Goal: Information Seeking & Learning: Learn about a topic

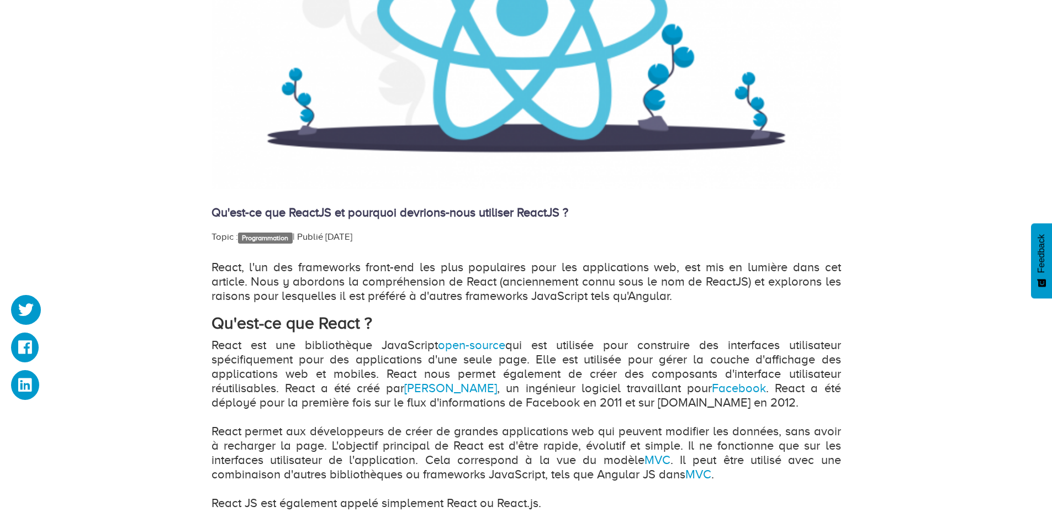
scroll to position [442, 0]
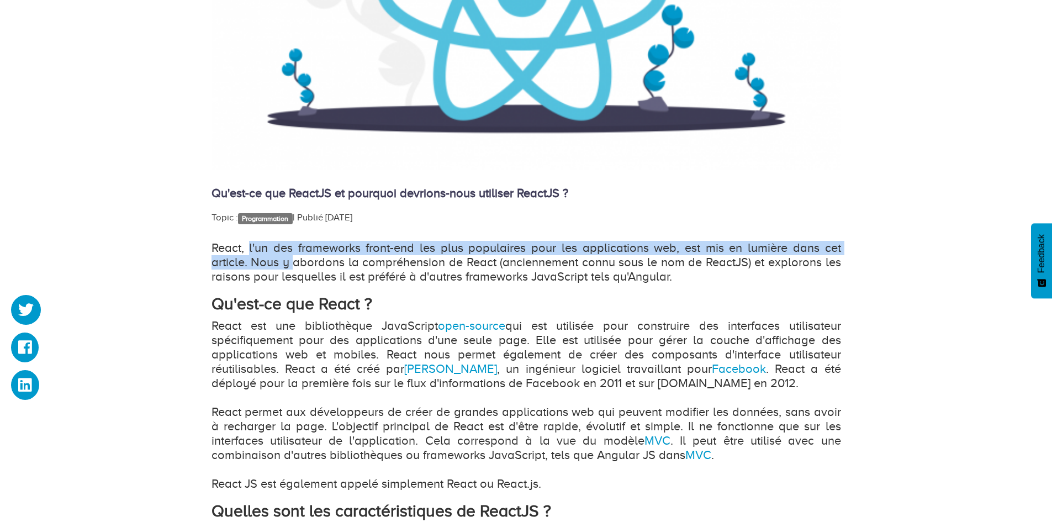
drag, startPoint x: 257, startPoint y: 253, endPoint x: 291, endPoint y: 266, distance: 36.7
click at [291, 266] on p "React, l'un des frameworks front-end les plus populaires pour les applications …" at bounding box center [525, 262] width 629 height 43
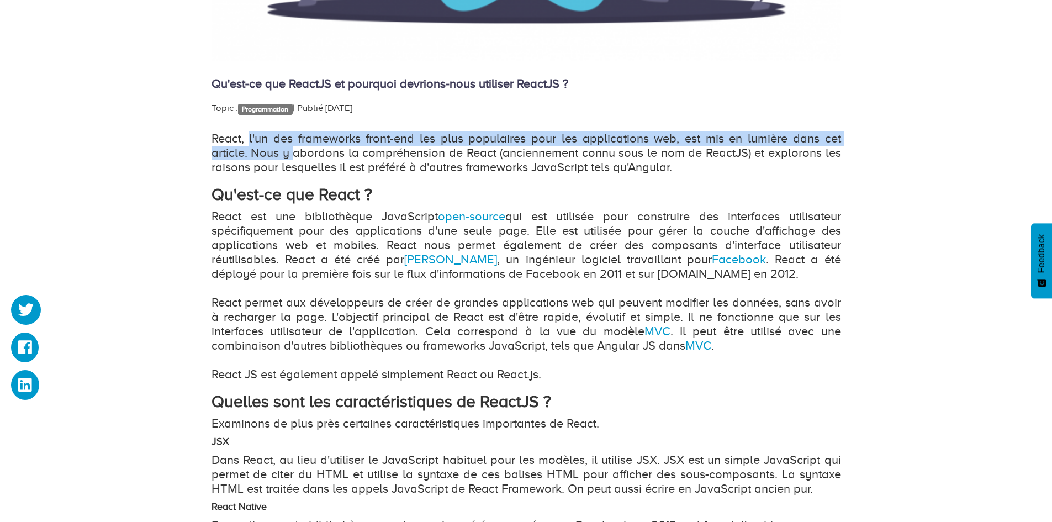
scroll to position [552, 0]
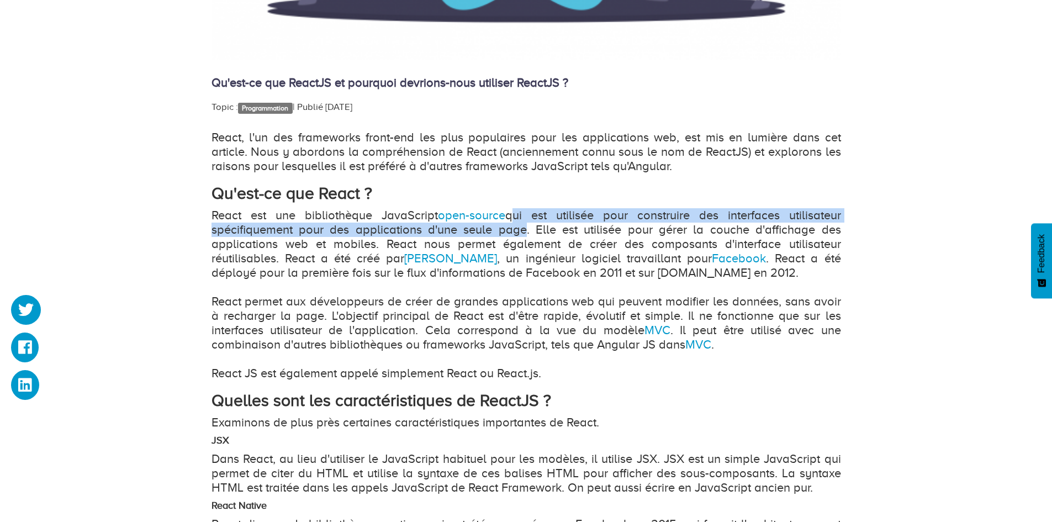
drag, startPoint x: 516, startPoint y: 217, endPoint x: 524, endPoint y: 230, distance: 15.2
click at [523, 230] on p "React est une bibliothèque JavaScript open-source qui est utilisée pour constru…" at bounding box center [525, 294] width 629 height 172
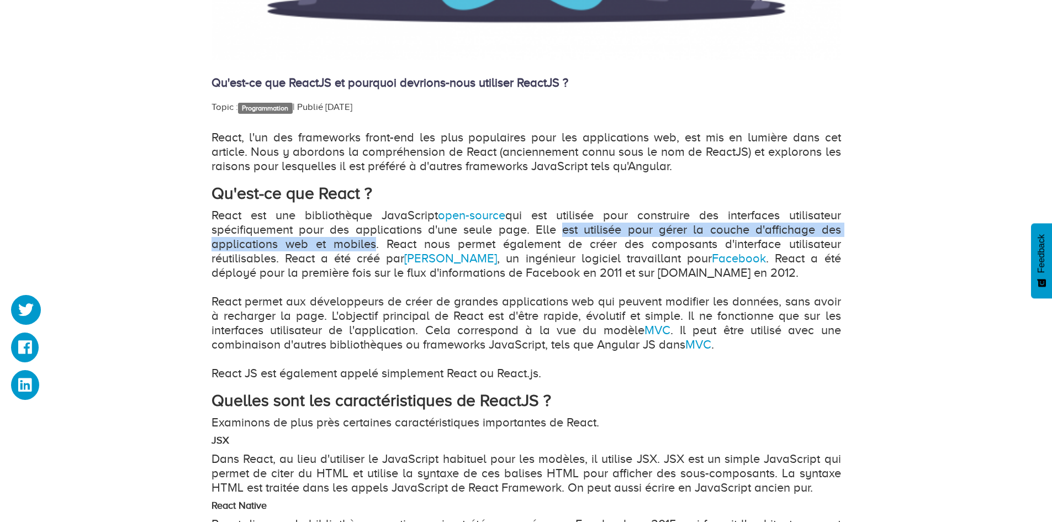
drag, startPoint x: 554, startPoint y: 230, endPoint x: 376, endPoint y: 243, distance: 178.3
click at [367, 246] on p "React est une bibliothèque JavaScript open-source qui est utilisée pour constru…" at bounding box center [525, 294] width 629 height 172
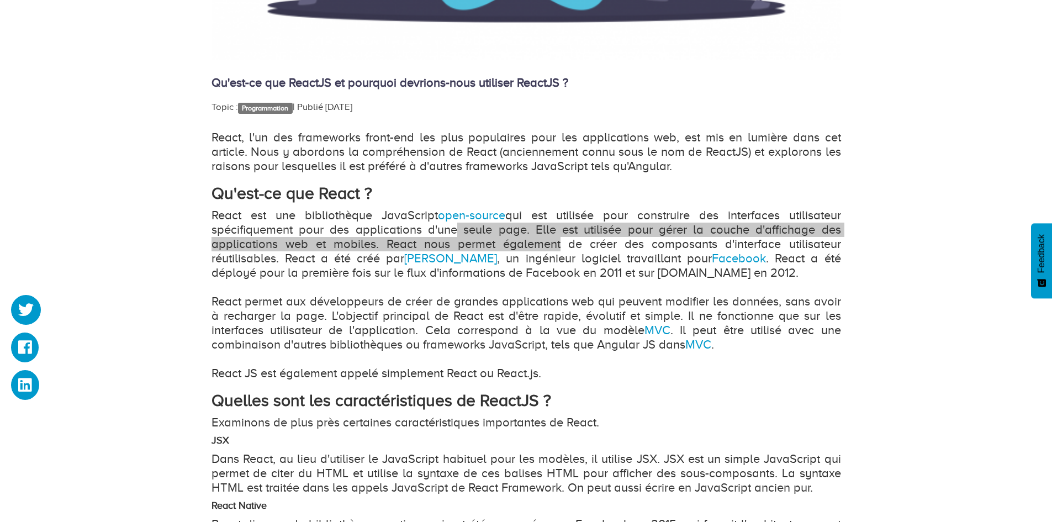
drag, startPoint x: 452, startPoint y: 237, endPoint x: 628, endPoint y: 243, distance: 175.7
click at [628, 243] on p "React est une bibliothèque JavaScript open-source qui est utilisée pour constru…" at bounding box center [525, 294] width 629 height 172
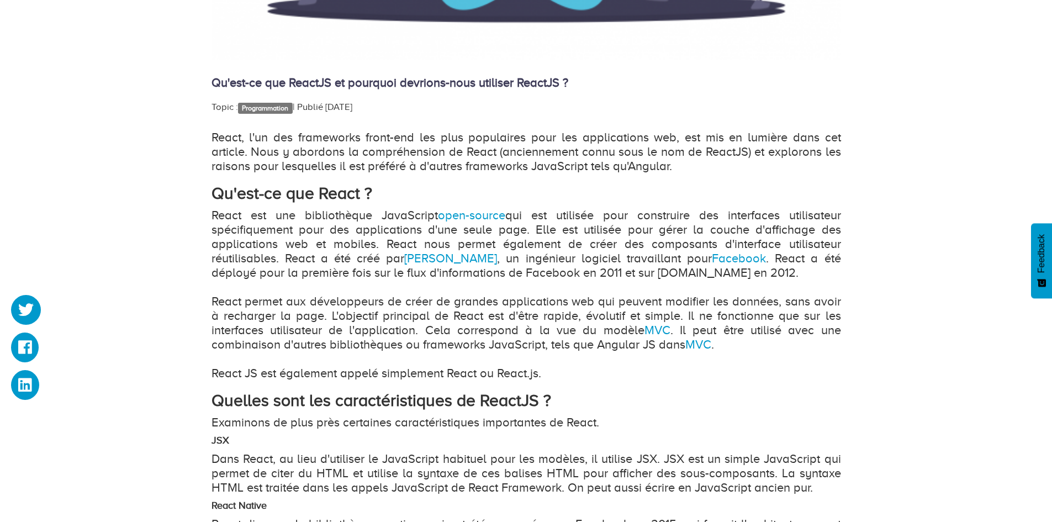
drag, startPoint x: 638, startPoint y: 243, endPoint x: 648, endPoint y: 245, distance: 10.5
click at [639, 243] on p "React est une bibliothèque JavaScript open-source qui est utilisée pour constru…" at bounding box center [525, 294] width 629 height 172
drag, startPoint x: 319, startPoint y: 257, endPoint x: 583, endPoint y: 258, distance: 264.5
click at [583, 258] on p "React est une bibliothèque JavaScript open-source qui est utilisée pour constru…" at bounding box center [525, 294] width 629 height 172
click at [609, 261] on p "React est une bibliothèque JavaScript open-source qui est utilisée pour constru…" at bounding box center [525, 294] width 629 height 172
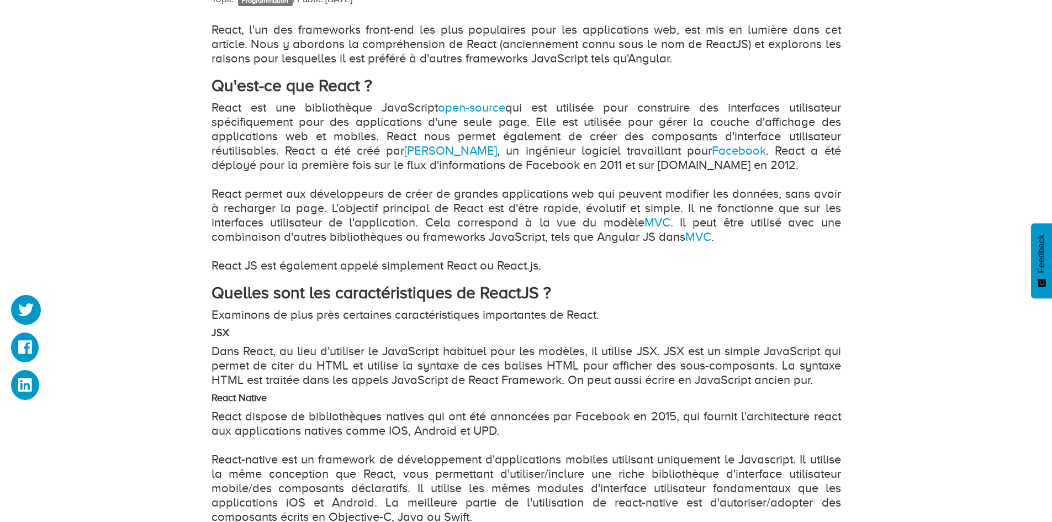
scroll to position [663, 0]
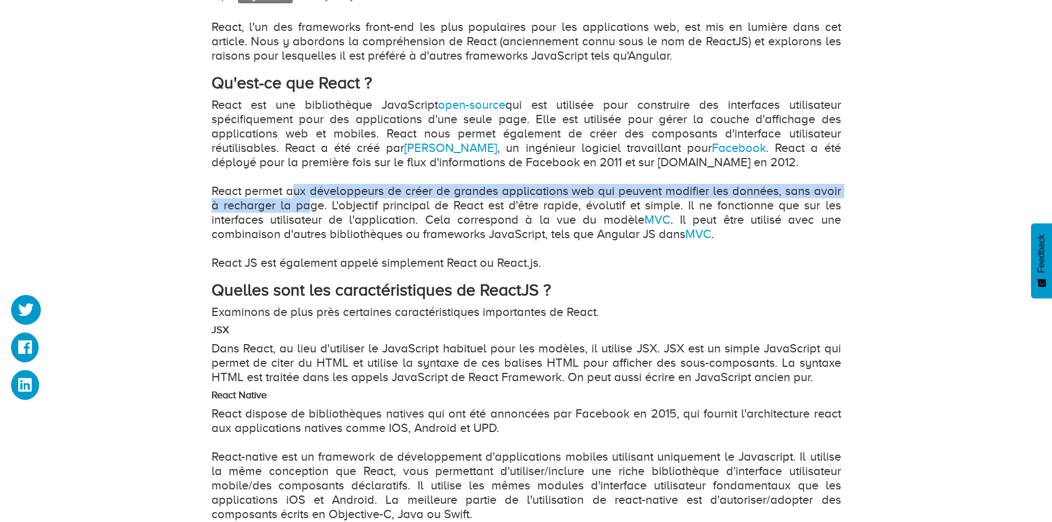
drag, startPoint x: 321, startPoint y: 189, endPoint x: 321, endPoint y: 208, distance: 19.3
click at [306, 206] on p "React est une bibliothèque JavaScript open-source qui est utilisée pour constru…" at bounding box center [525, 184] width 629 height 172
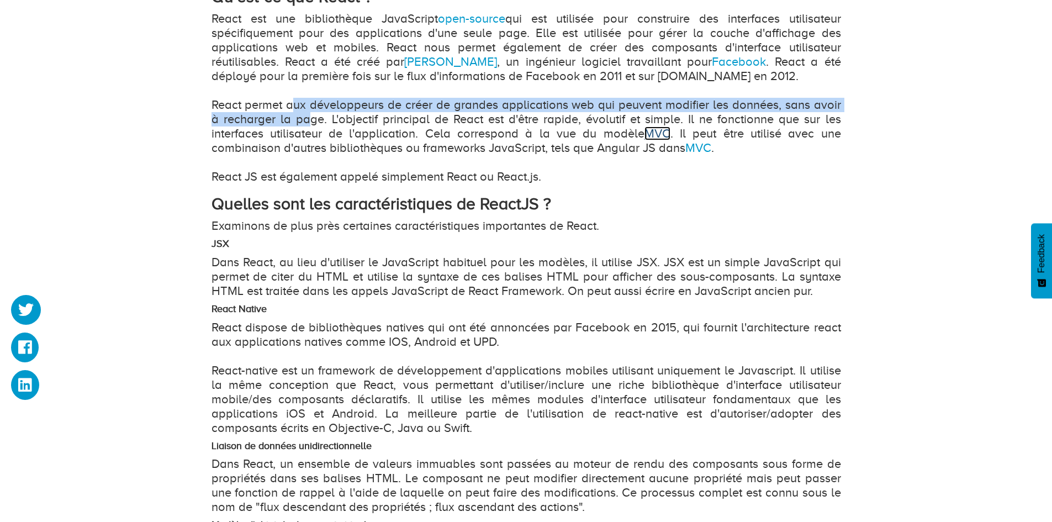
scroll to position [773, 0]
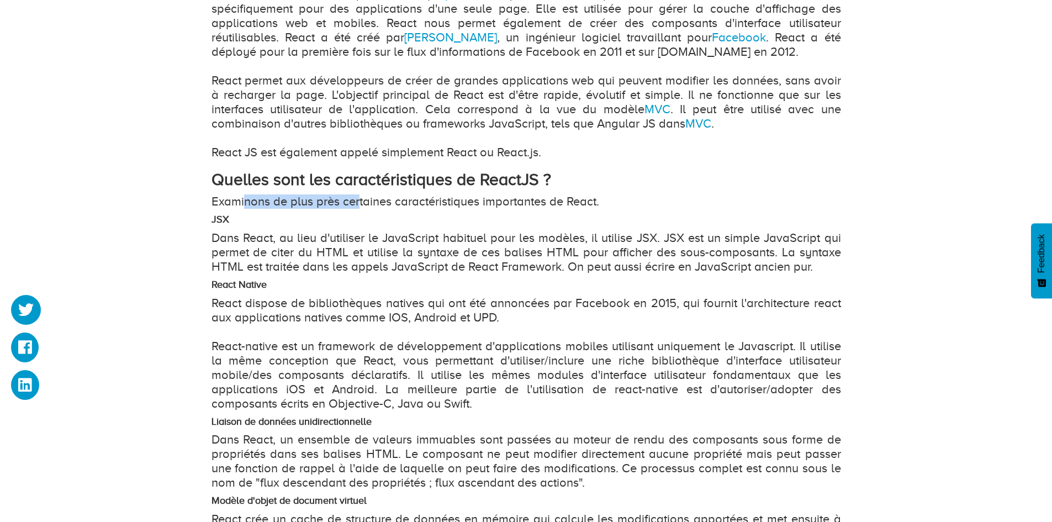
drag, startPoint x: 243, startPoint y: 202, endPoint x: 353, endPoint y: 205, distance: 110.5
click at [356, 201] on p "Examinons de plus près certaines caractéristiques importantes de React." at bounding box center [525, 201] width 629 height 14
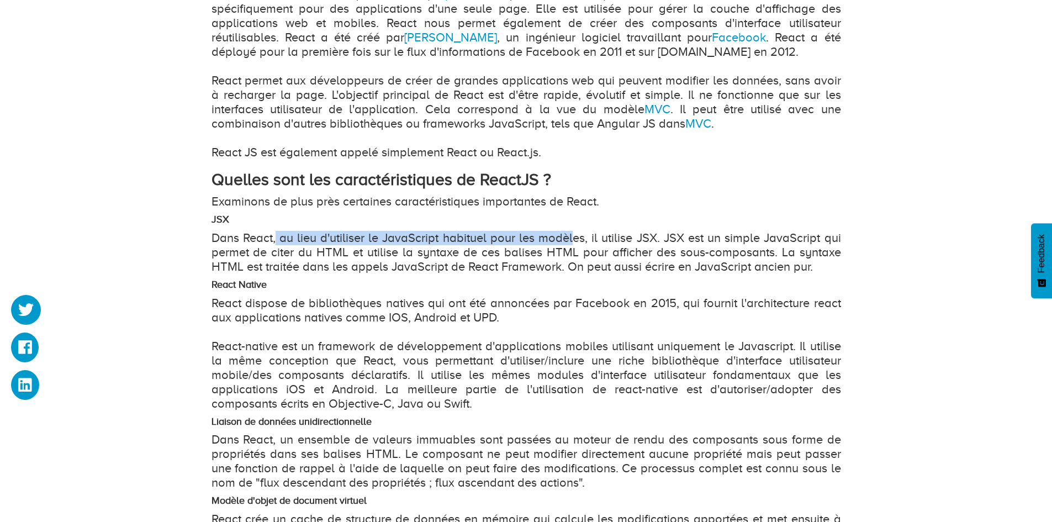
drag, startPoint x: 296, startPoint y: 234, endPoint x: 577, endPoint y: 240, distance: 280.5
click at [576, 240] on p "Dans React, au lieu d'utiliser le JavaScript habituel pour les modèles, il util…" at bounding box center [525, 252] width 629 height 43
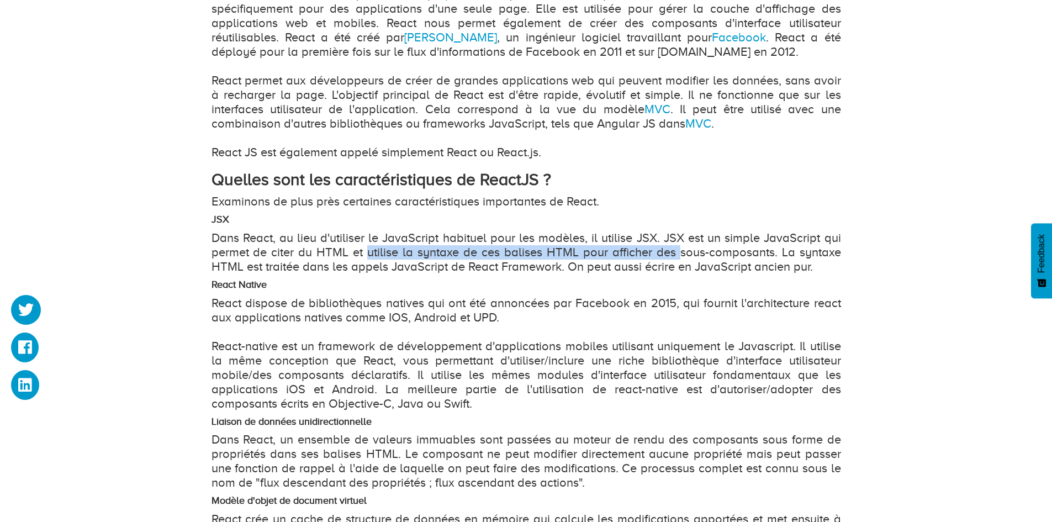
drag, startPoint x: 389, startPoint y: 256, endPoint x: 682, endPoint y: 254, distance: 293.2
click at [682, 254] on p "Dans React, au lieu d'utiliser le JavaScript habituel pour les modèles, il util…" at bounding box center [525, 252] width 629 height 43
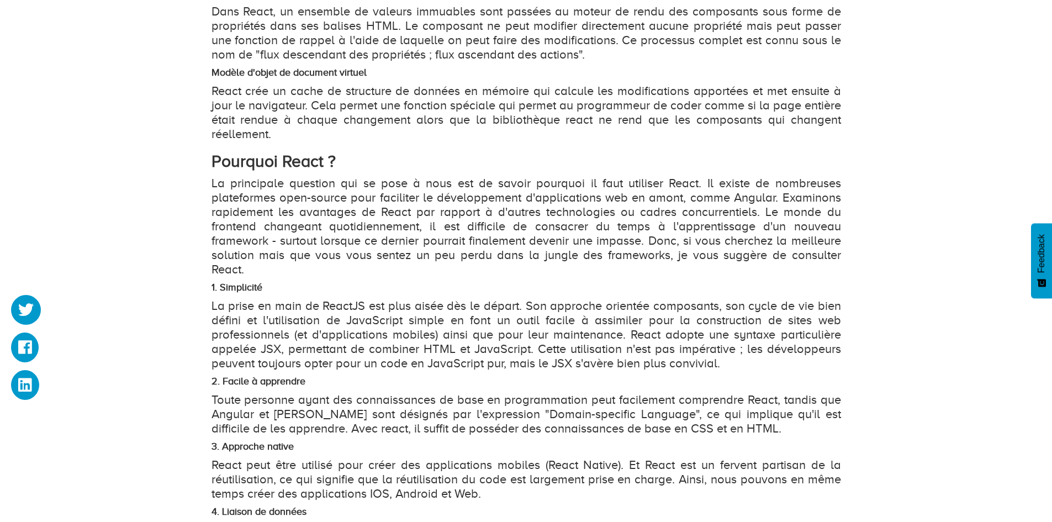
scroll to position [1215, 0]
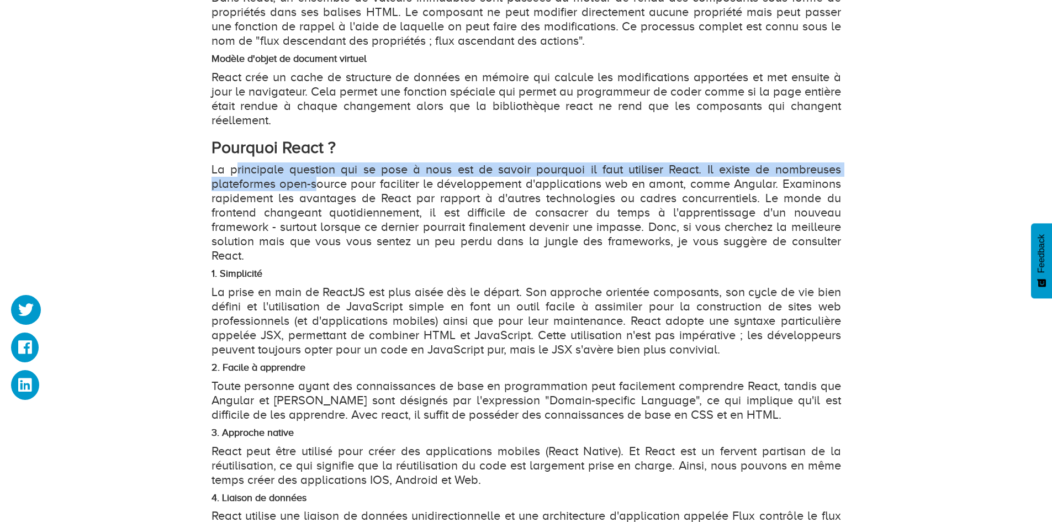
drag, startPoint x: 236, startPoint y: 172, endPoint x: 315, endPoint y: 184, distance: 79.8
click at [315, 184] on p "La principale question qui se pose à nous est de savoir pourquoi il faut utilis…" at bounding box center [525, 212] width 629 height 100
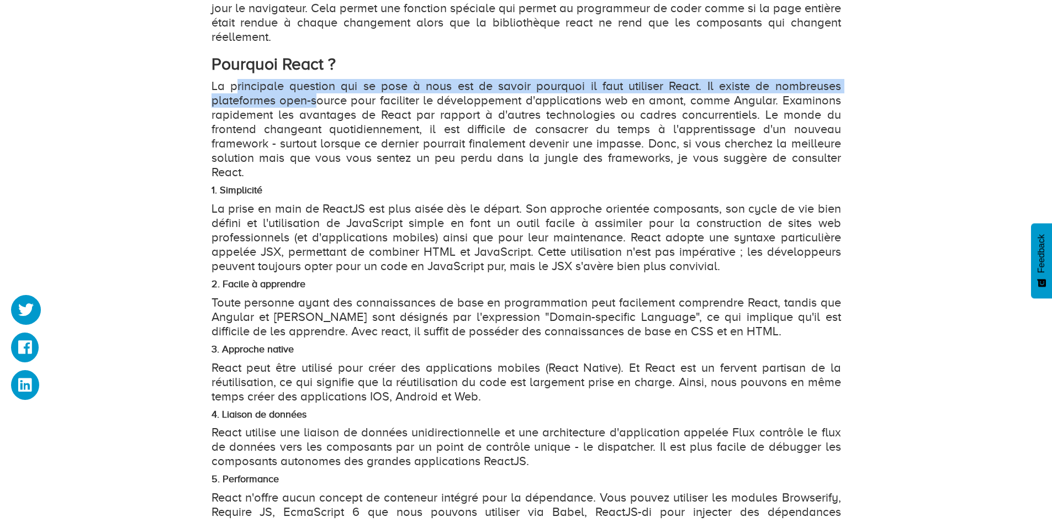
scroll to position [1325, 0]
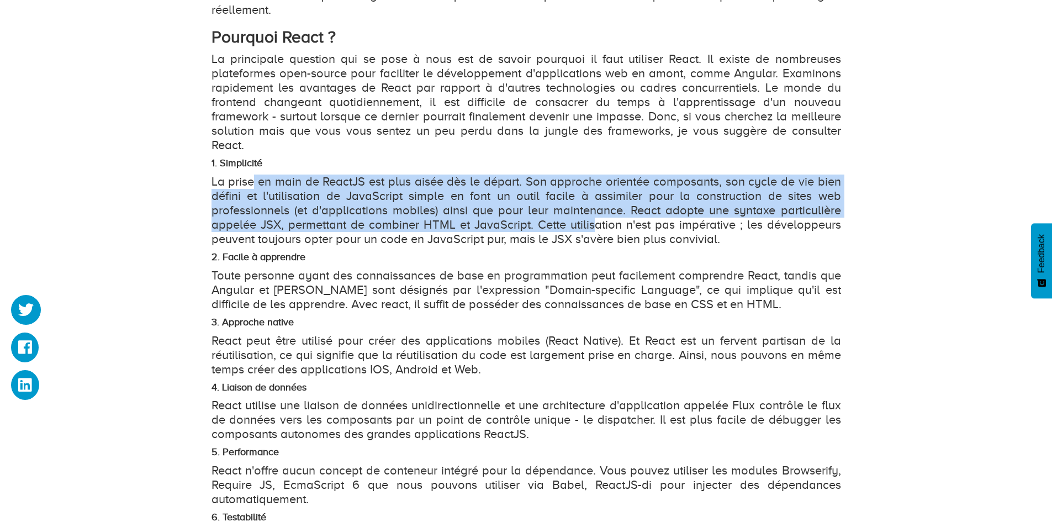
drag, startPoint x: 289, startPoint y: 167, endPoint x: 596, endPoint y: 209, distance: 310.4
click at [596, 209] on p "La prise en main de ReactJS est plus aisée dès le départ. Son approche orientée…" at bounding box center [525, 210] width 629 height 72
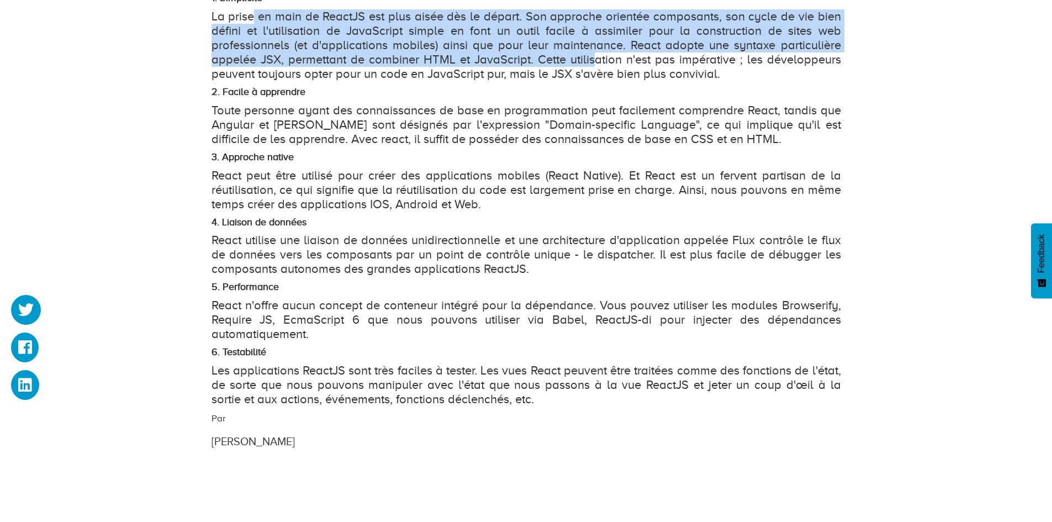
scroll to position [1491, 0]
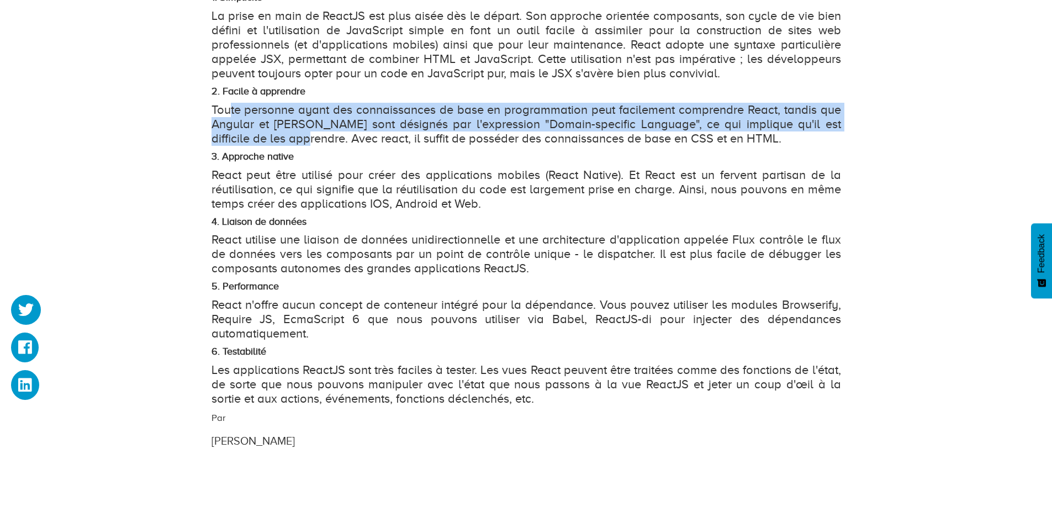
drag, startPoint x: 243, startPoint y: 101, endPoint x: 312, endPoint y: 128, distance: 73.9
click at [275, 128] on p "Toute personne ayant des connaissances de base en programmation peut facilement…" at bounding box center [525, 124] width 629 height 43
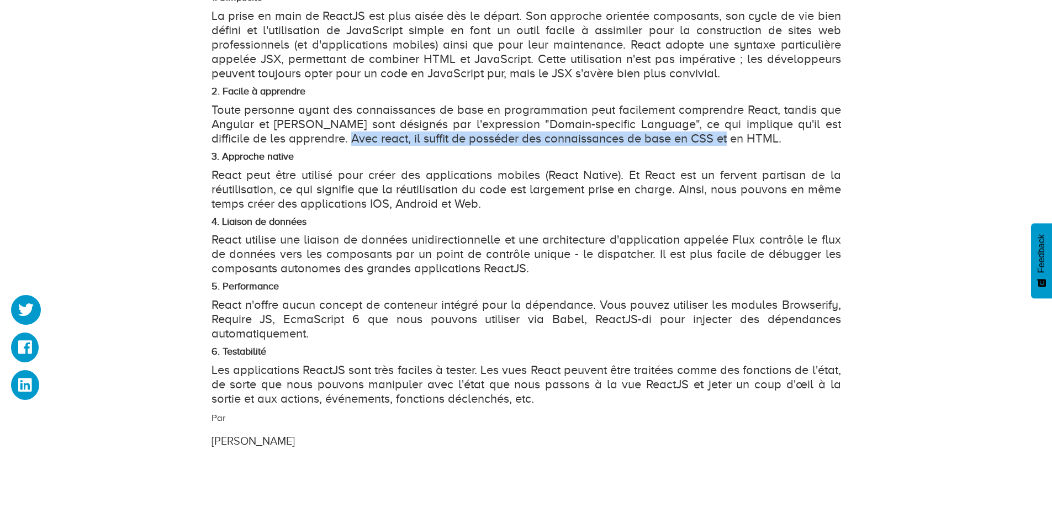
drag, startPoint x: 324, startPoint y: 127, endPoint x: 700, endPoint y: 118, distance: 376.1
click at [700, 118] on p "Toute personne ayant des connaissances de base en programmation peut facilement…" at bounding box center [525, 124] width 629 height 43
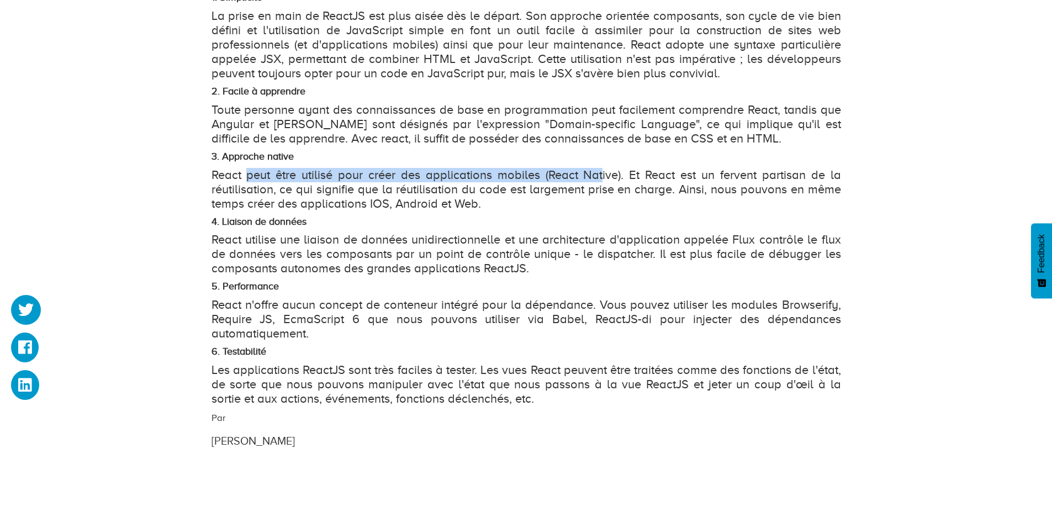
drag, startPoint x: 251, startPoint y: 161, endPoint x: 608, endPoint y: 162, distance: 357.2
click at [601, 168] on p "React peut être utilisé pour créer des applications mobiles (React Native). Et …" at bounding box center [525, 189] width 629 height 43
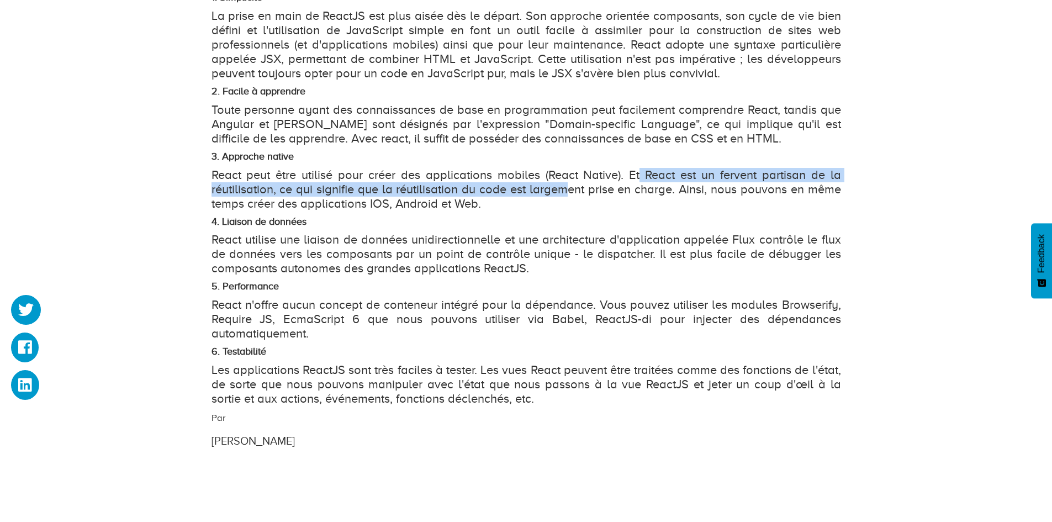
drag, startPoint x: 641, startPoint y: 159, endPoint x: 515, endPoint y: 185, distance: 128.5
click at [555, 177] on p "React peut être utilisé pour créer des applications mobiles (React Native). Et …" at bounding box center [525, 189] width 629 height 43
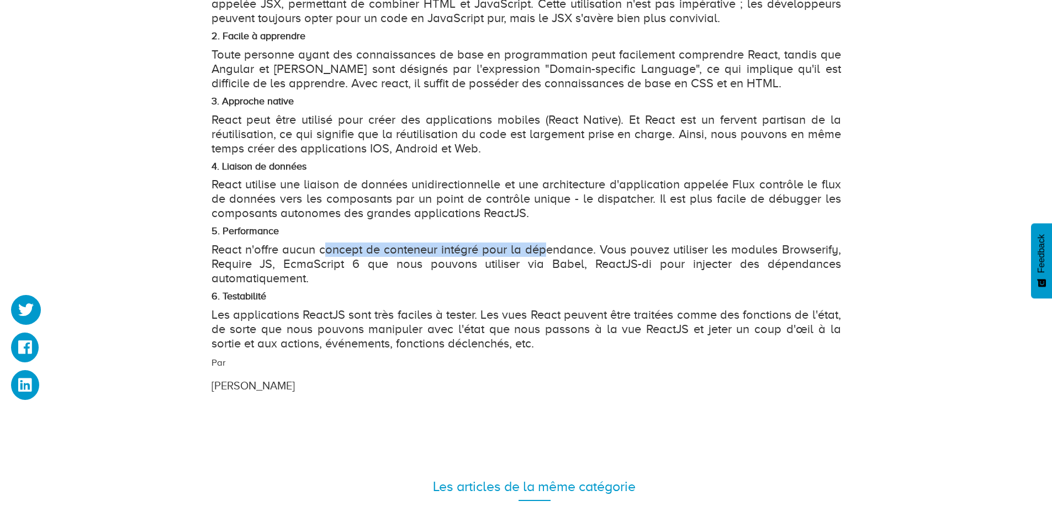
drag, startPoint x: 328, startPoint y: 232, endPoint x: 593, endPoint y: 239, distance: 265.6
click at [544, 242] on p "React n'offre aucun concept de conteneur intégré pour la dépendance. Vous pouve…" at bounding box center [525, 263] width 629 height 43
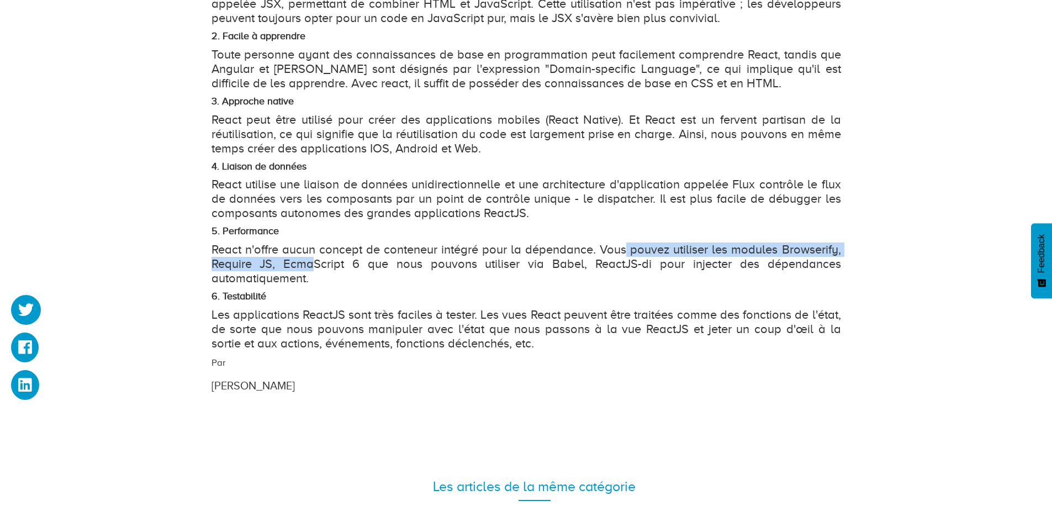
drag, startPoint x: 628, startPoint y: 235, endPoint x: 313, endPoint y: 250, distance: 315.0
click at [313, 250] on p "React n'offre aucun concept de conteneur intégré pour la dépendance. Vous pouve…" at bounding box center [525, 263] width 629 height 43
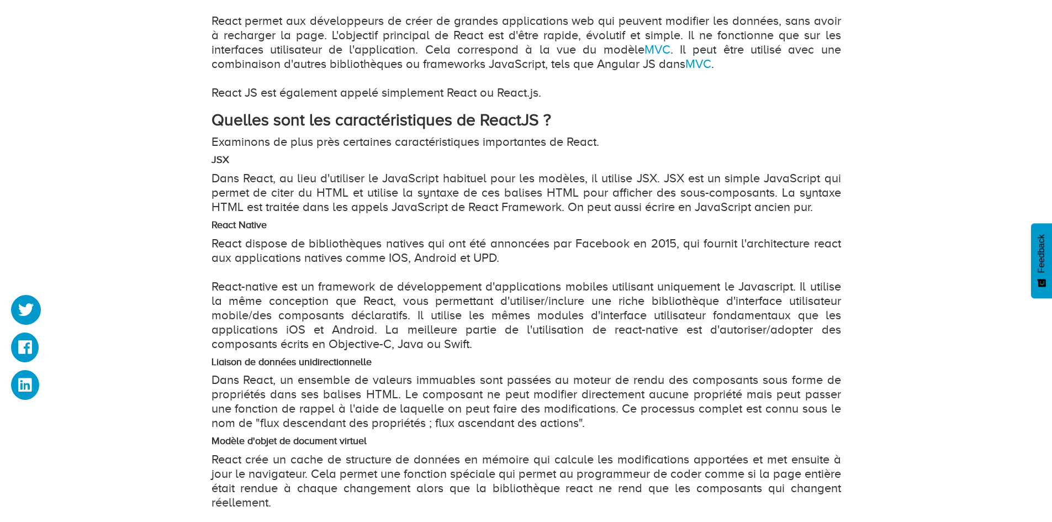
scroll to position [828, 0]
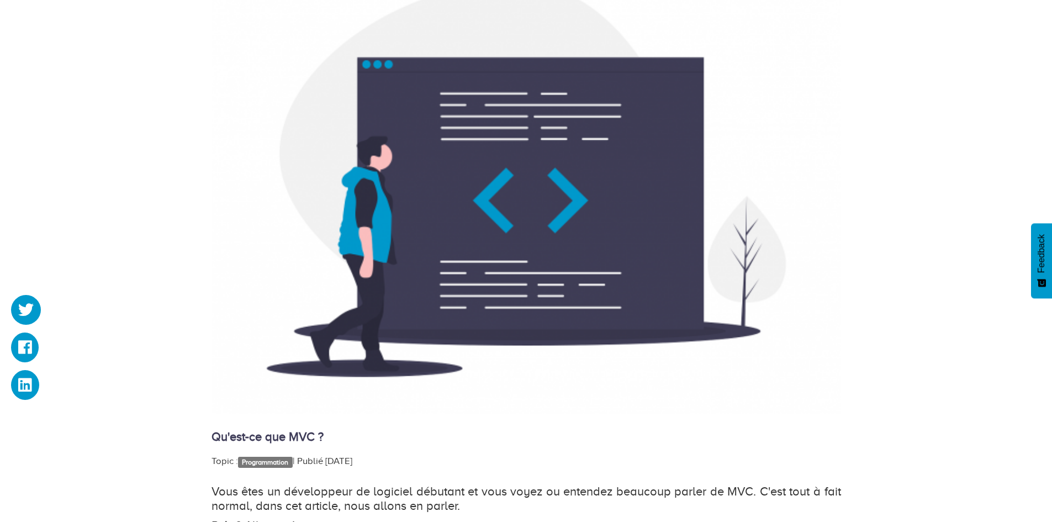
scroll to position [552, 0]
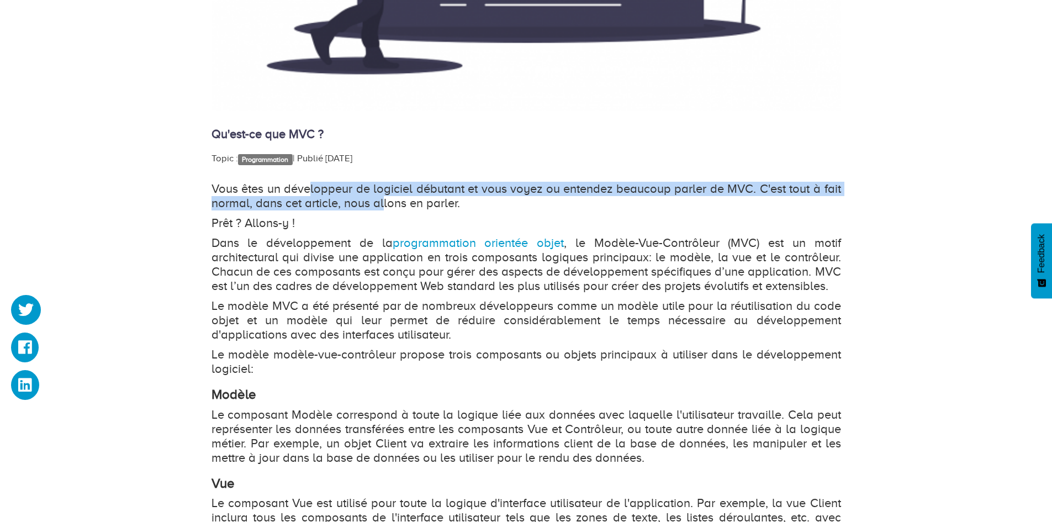
drag, startPoint x: 372, startPoint y: 188, endPoint x: 381, endPoint y: 209, distance: 23.2
click at [381, 209] on p "Vous êtes un développeur de logiciel débutant et vous voyez ou entendez beaucou…" at bounding box center [525, 196] width 629 height 29
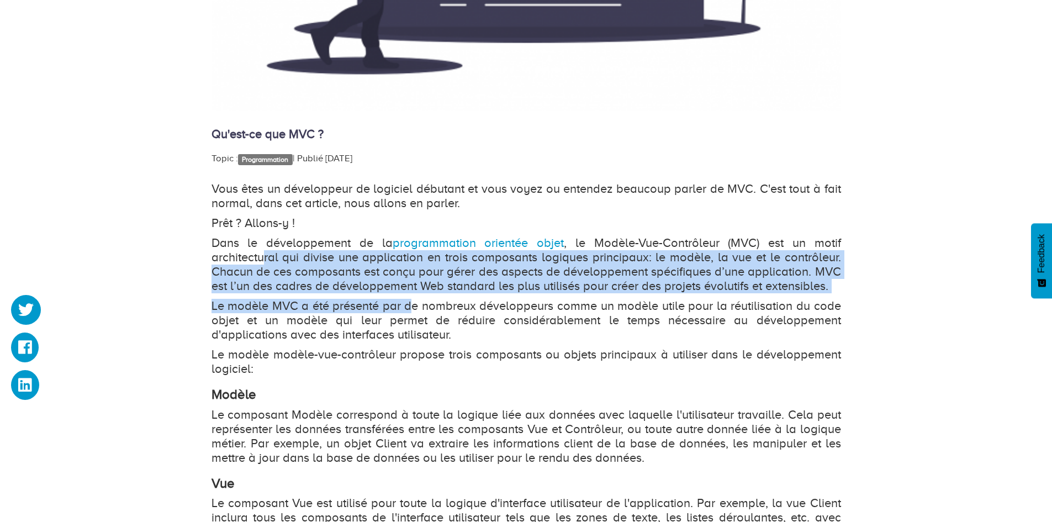
drag, startPoint x: 266, startPoint y: 255, endPoint x: 409, endPoint y: 311, distance: 154.2
click at [409, 311] on div "Vous êtes un développeur de logiciel débutant et vous voyez ou entendez beaucou…" at bounding box center [525, 412] width 629 height 460
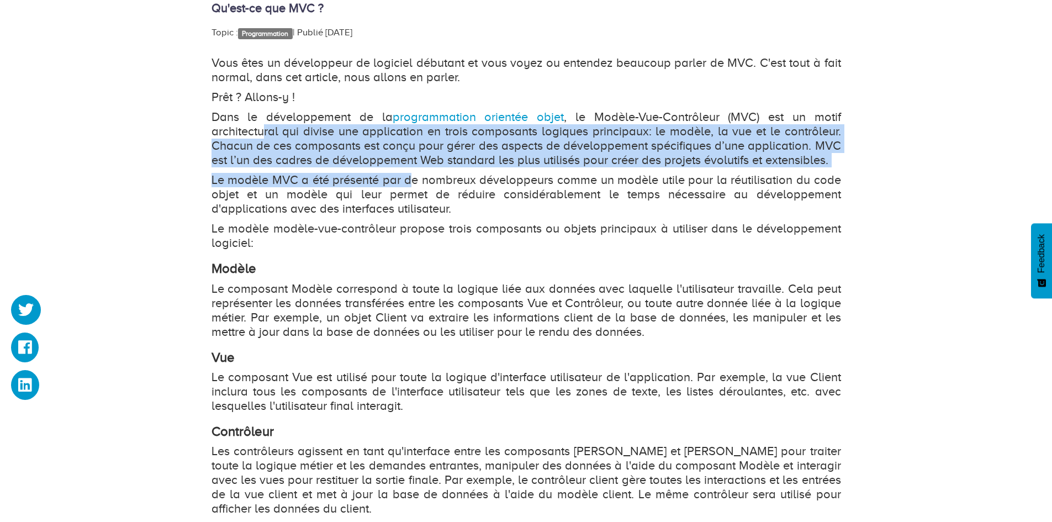
scroll to position [718, 0]
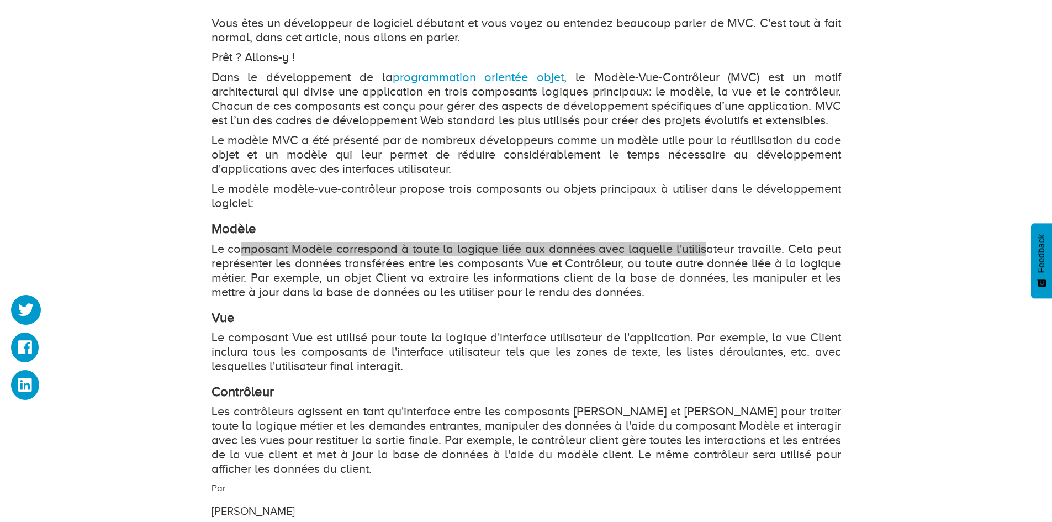
drag, startPoint x: 245, startPoint y: 252, endPoint x: 219, endPoint y: 263, distance: 28.2
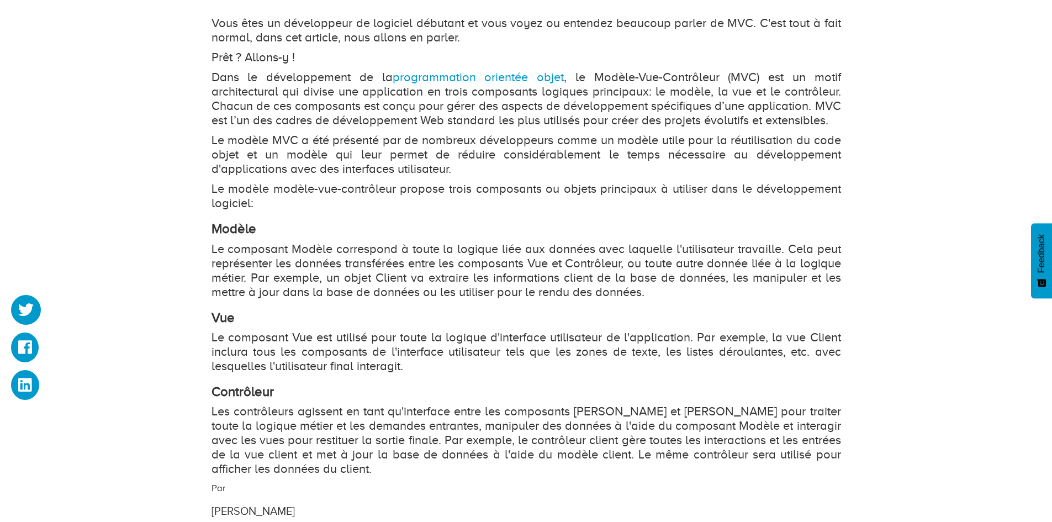
click at [385, 274] on p "Le composant Modèle correspond à toute la logique liée aux données avec laquell…" at bounding box center [525, 270] width 629 height 57
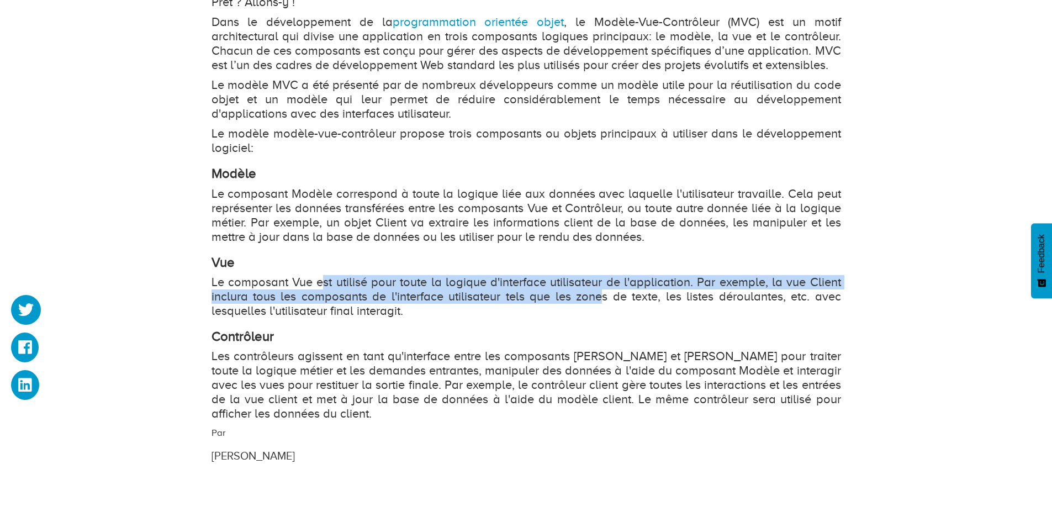
drag, startPoint x: 324, startPoint y: 281, endPoint x: 602, endPoint y: 294, distance: 278.5
click at [602, 294] on p "Le composant Vue est utilisé pour toute la logique d'interface utilisateur de l…" at bounding box center [525, 296] width 629 height 43
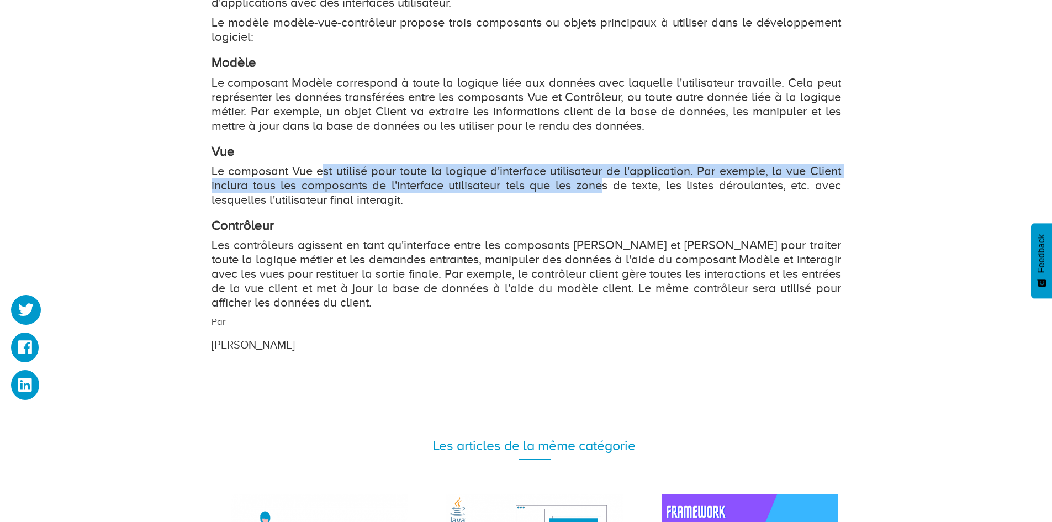
scroll to position [939, 0]
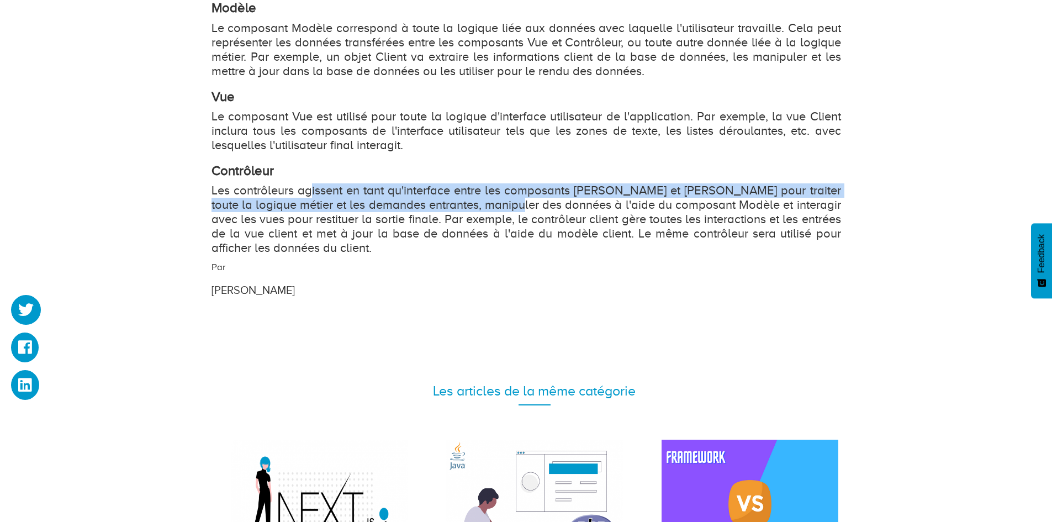
drag, startPoint x: 361, startPoint y: 190, endPoint x: 504, endPoint y: 206, distance: 143.4
click at [504, 206] on p "Les contrôleurs agissent en tant qu'interface entre les composants Modèle et Vu…" at bounding box center [525, 219] width 629 height 72
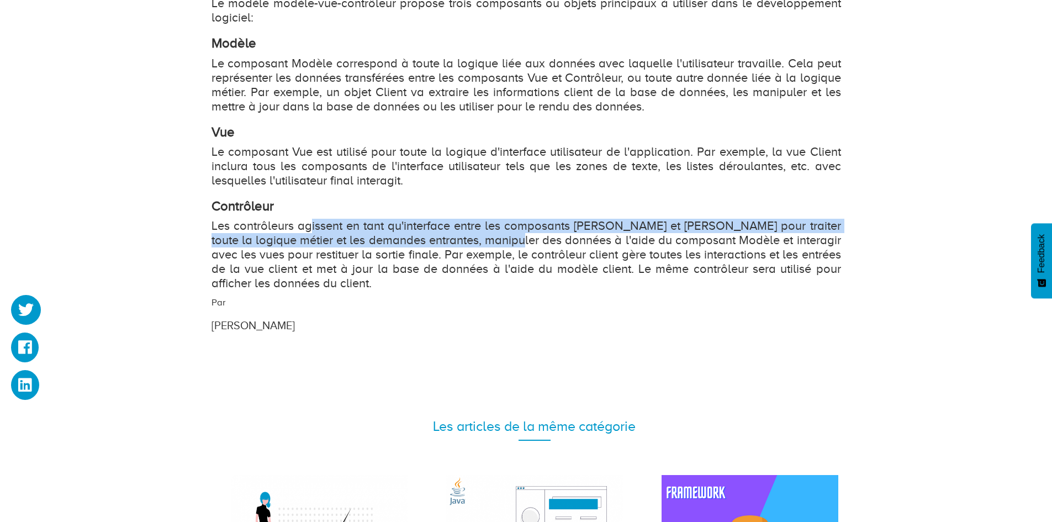
scroll to position [883, 0]
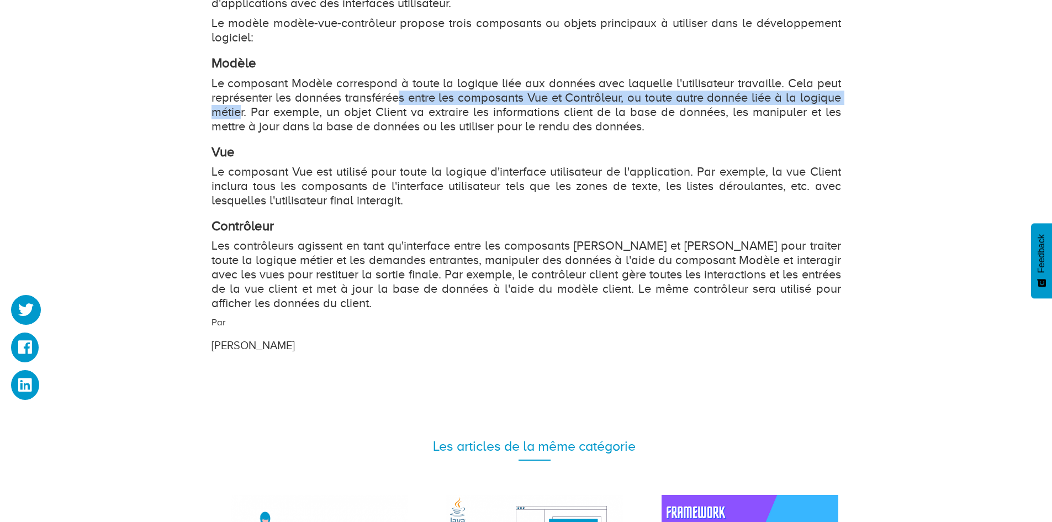
drag, startPoint x: 445, startPoint y: 99, endPoint x: 240, endPoint y: 110, distance: 205.1
click at [240, 110] on p "Le composant Modèle correspond à toute la logique liée aux données avec laquell…" at bounding box center [525, 104] width 629 height 57
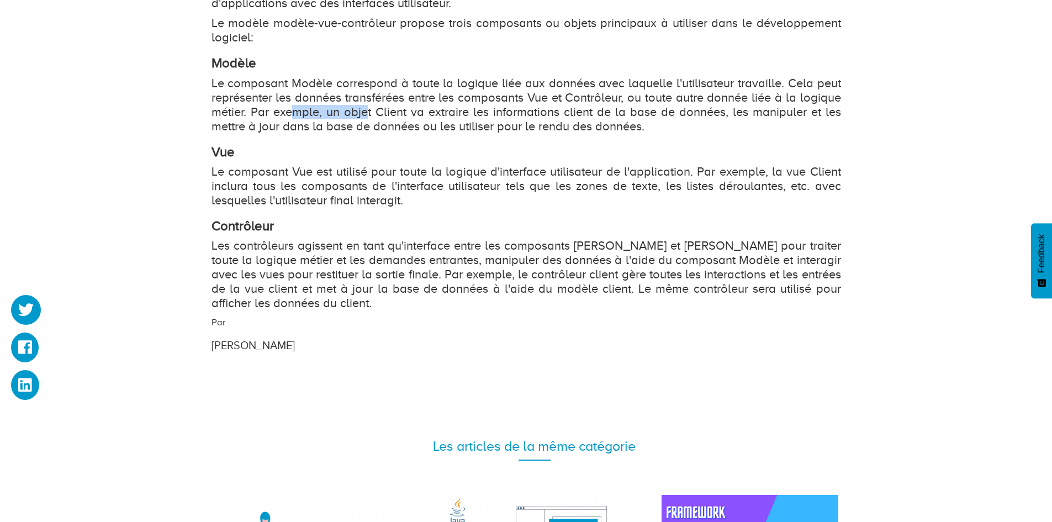
drag, startPoint x: 294, startPoint y: 117, endPoint x: 361, endPoint y: 114, distance: 67.4
click at [364, 116] on p "Le composant Modèle correspond à toute la logique liée aux données avec laquell…" at bounding box center [525, 104] width 629 height 57
